Goal: Check status: Check status

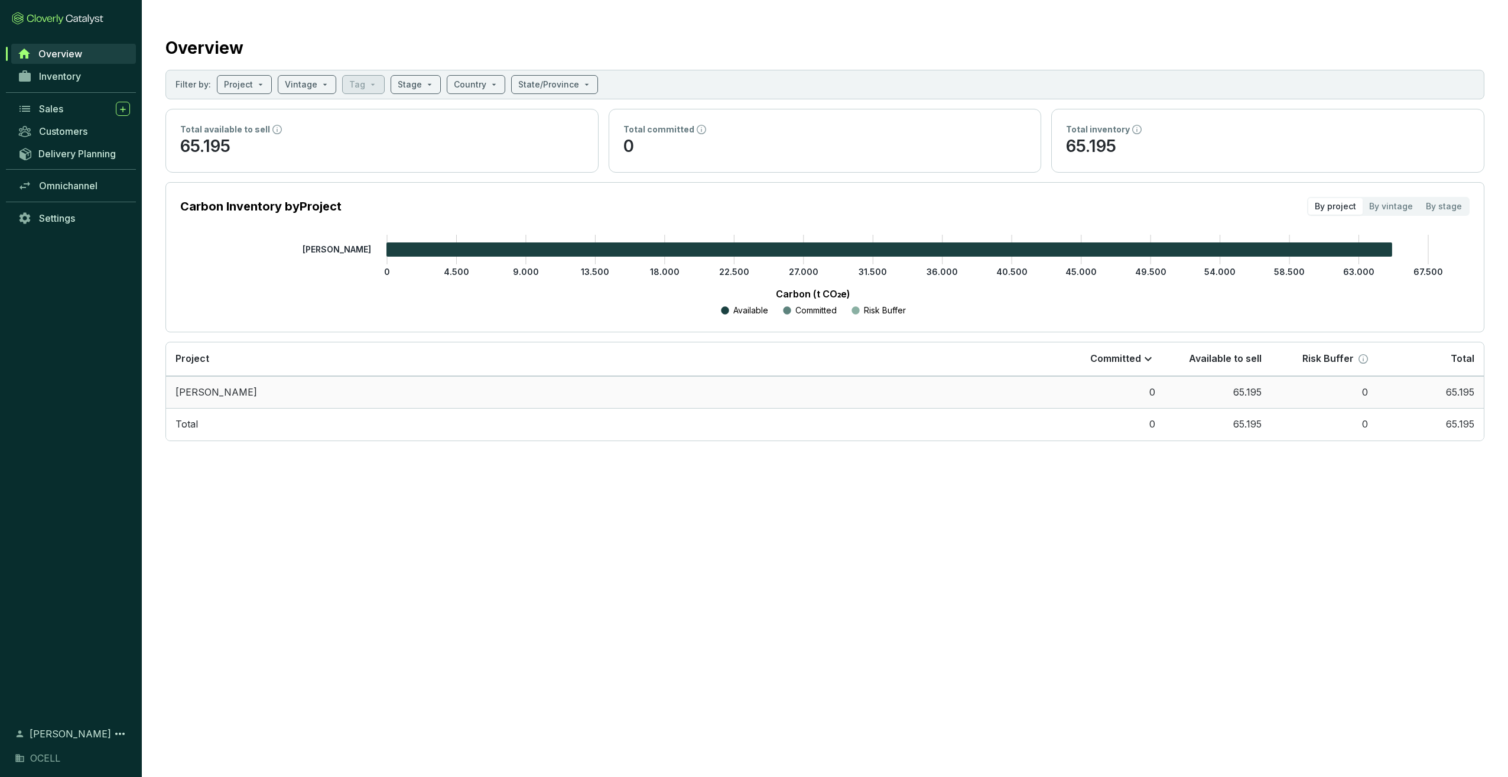
click at [1183, 391] on td "65.195" at bounding box center [1218, 392] width 106 height 33
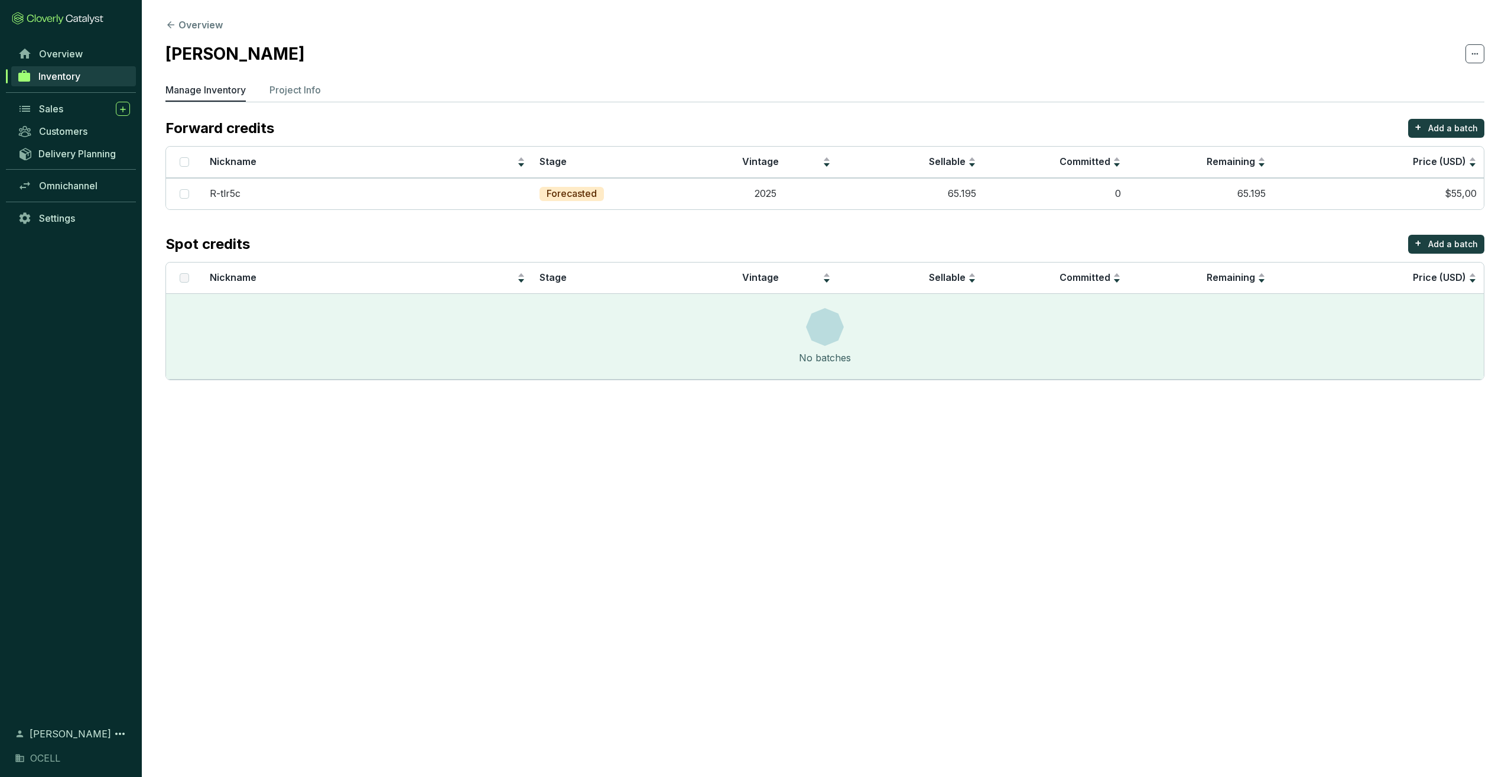
click at [1115, 488] on section "Overview [PERSON_NAME] Manage Inventory Project Info Forward credits + Add a ba…" at bounding box center [754, 388] width 1508 height 777
click at [814, 528] on section "Overview [PERSON_NAME] Manage Inventory Project Info Forward credits + Add a ba…" at bounding box center [754, 388] width 1508 height 777
click at [679, 548] on section "Overview [PERSON_NAME] Manage Inventory Project Info Forward credits + Add a ba…" at bounding box center [754, 388] width 1508 height 777
click at [1262, 192] on td "65.195" at bounding box center [1200, 193] width 145 height 31
